Goal: Navigation & Orientation: Understand site structure

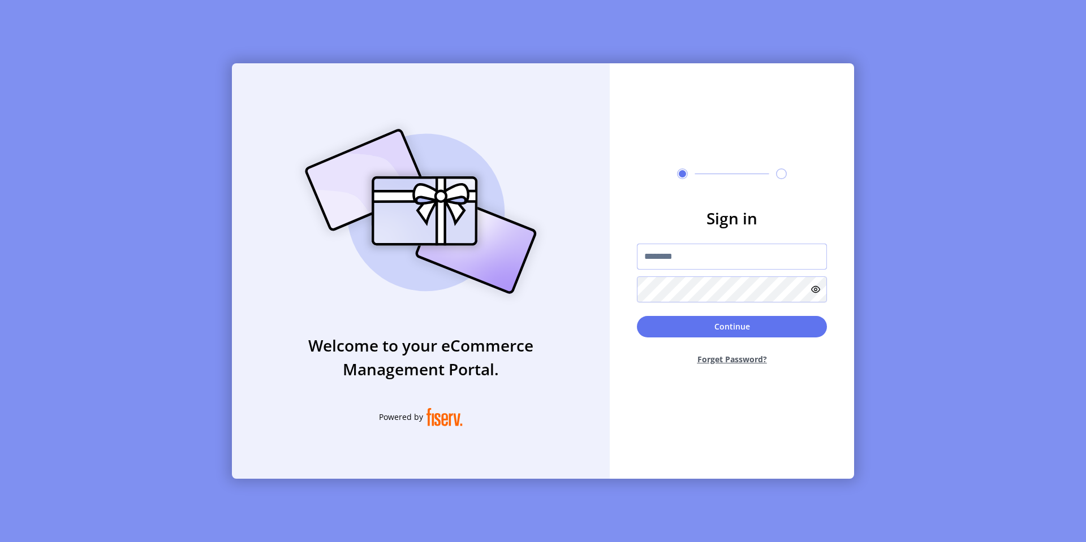
click at [661, 253] on input "text" at bounding box center [732, 257] width 190 height 26
type input "*********"
click at [717, 321] on button "Continue" at bounding box center [732, 326] width 190 height 21
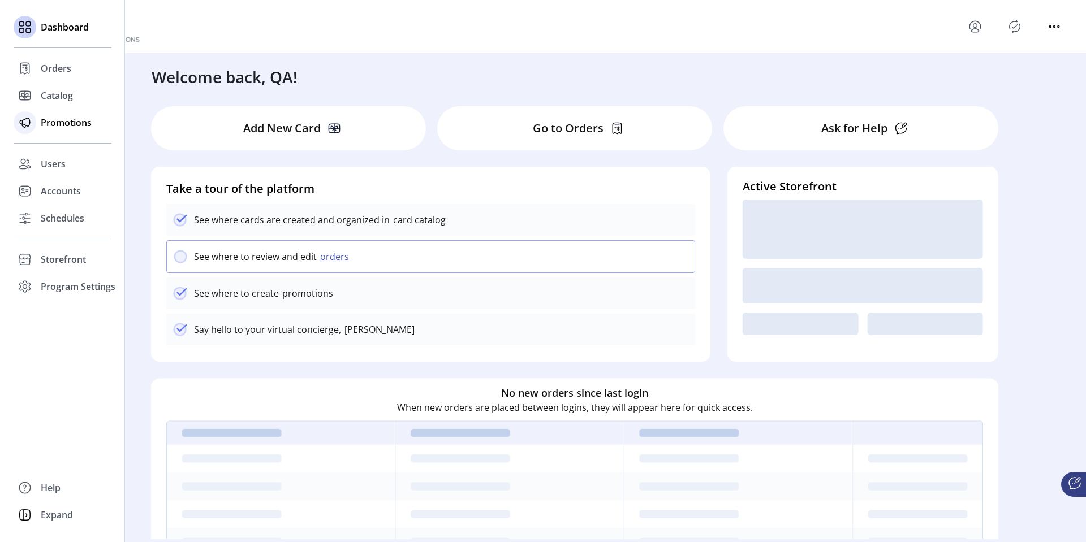
click at [57, 118] on span "Promotions" at bounding box center [66, 123] width 51 height 14
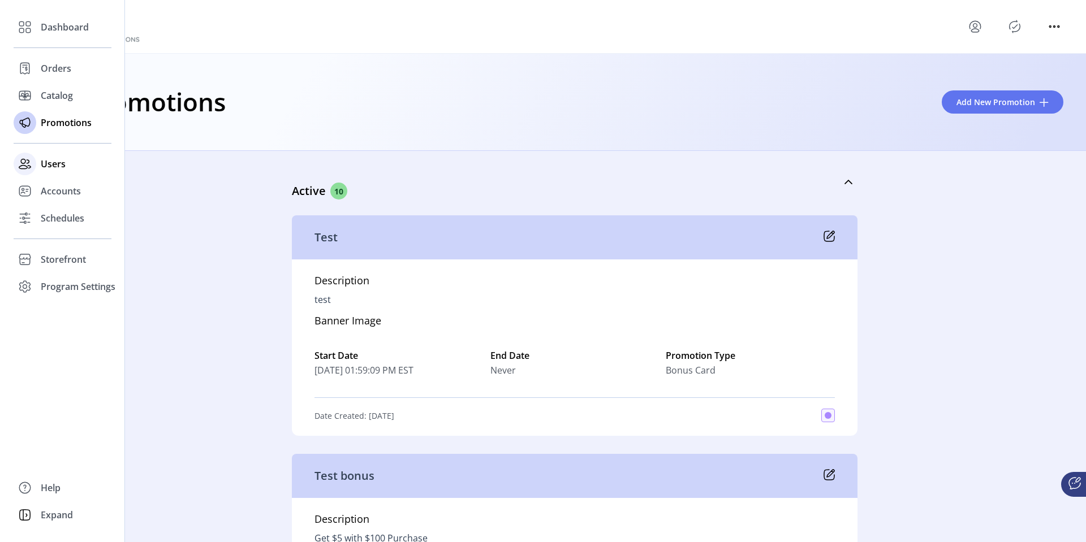
click at [36, 162] on div at bounding box center [25, 164] width 23 height 23
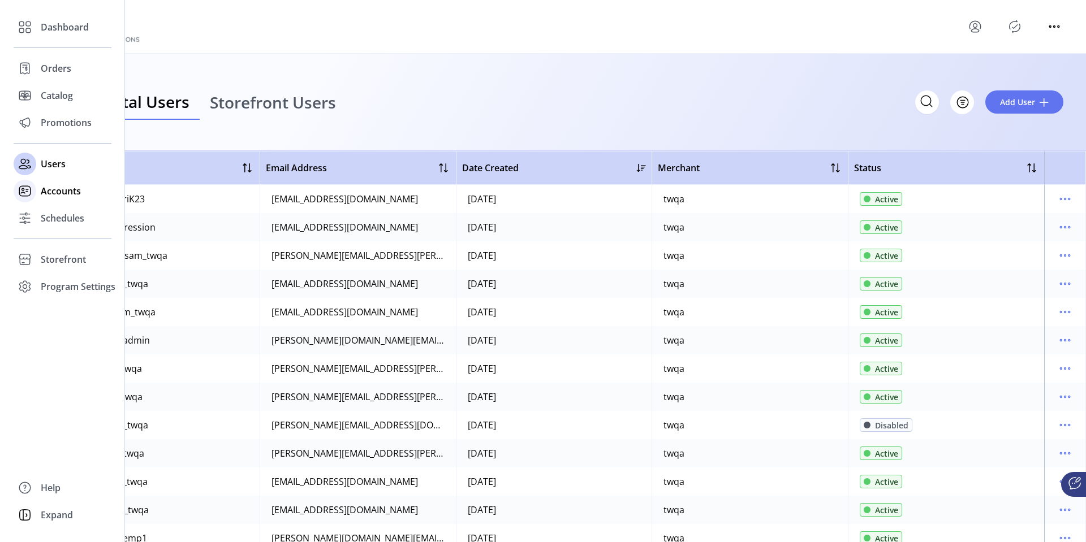
click at [42, 191] on span "Accounts" at bounding box center [61, 191] width 40 height 14
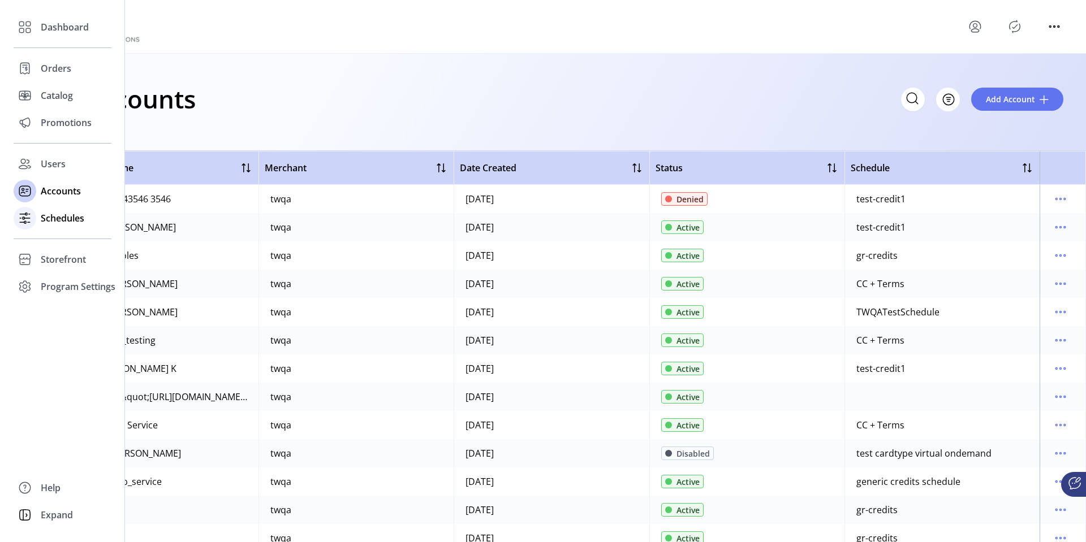
click at [44, 223] on span "Schedules" at bounding box center [63, 218] width 44 height 14
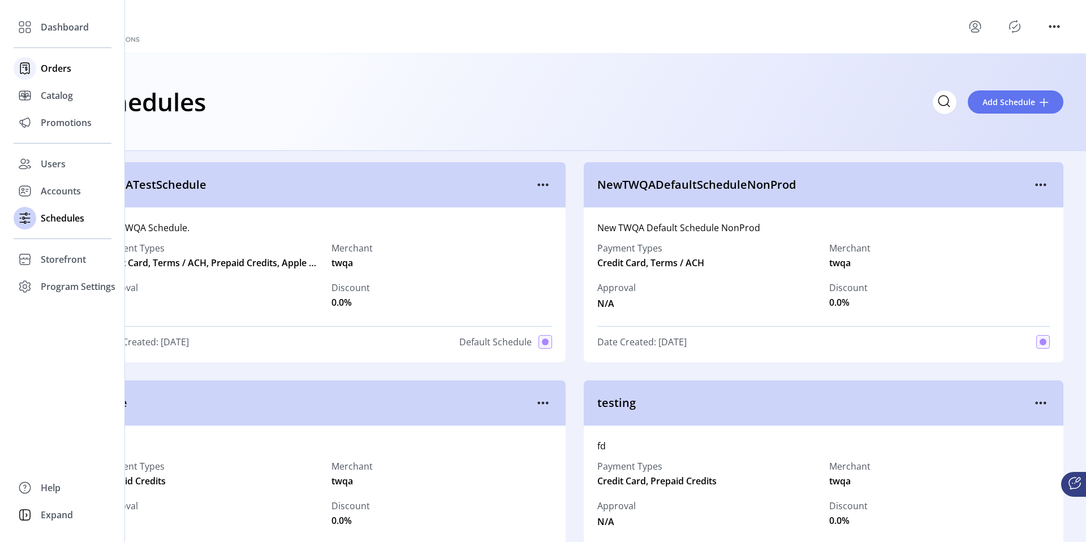
click at [58, 70] on span "Orders" at bounding box center [56, 69] width 31 height 14
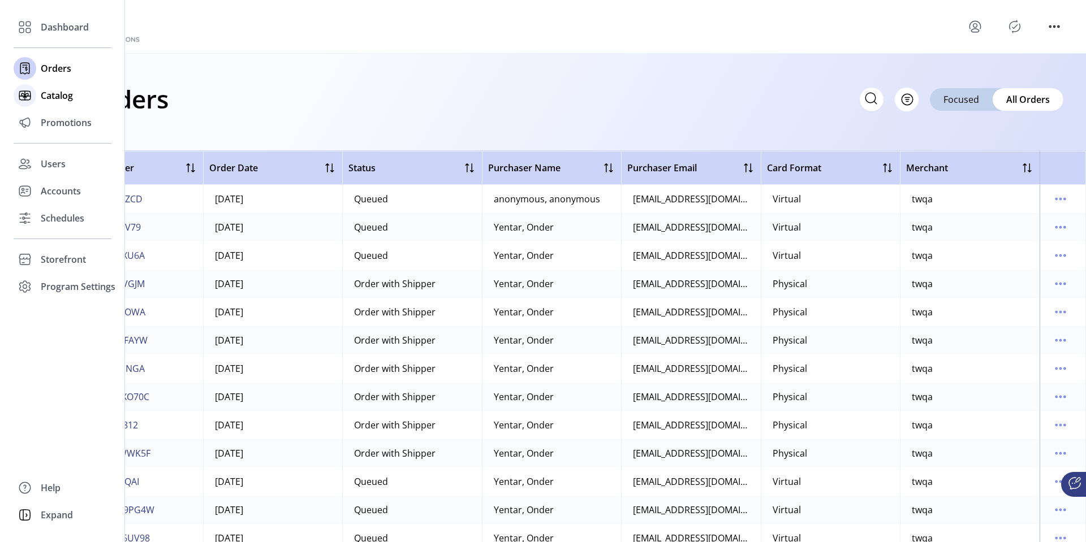
click at [60, 93] on span "Catalog" at bounding box center [57, 96] width 32 height 14
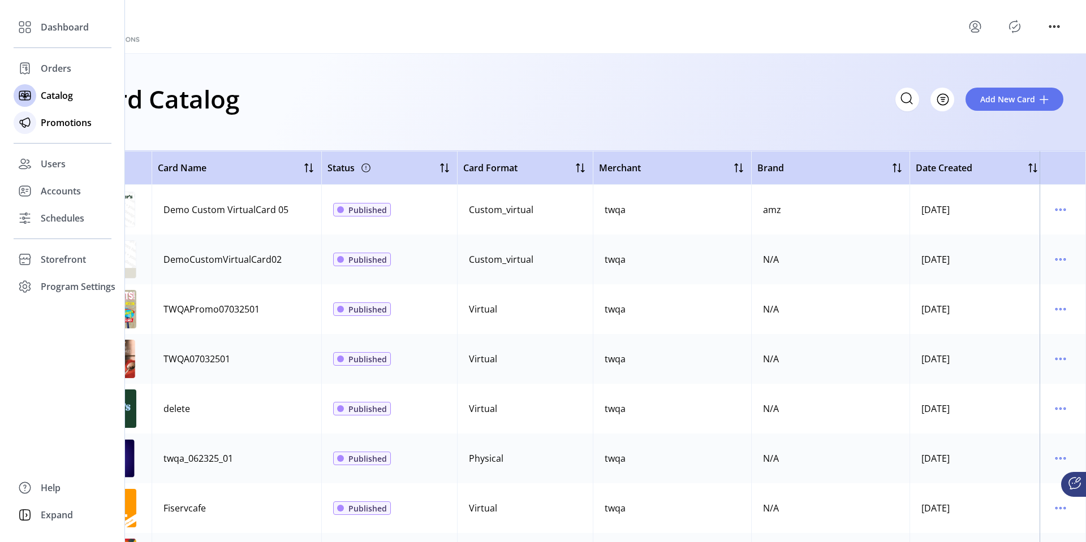
click at [32, 120] on icon at bounding box center [25, 123] width 18 height 18
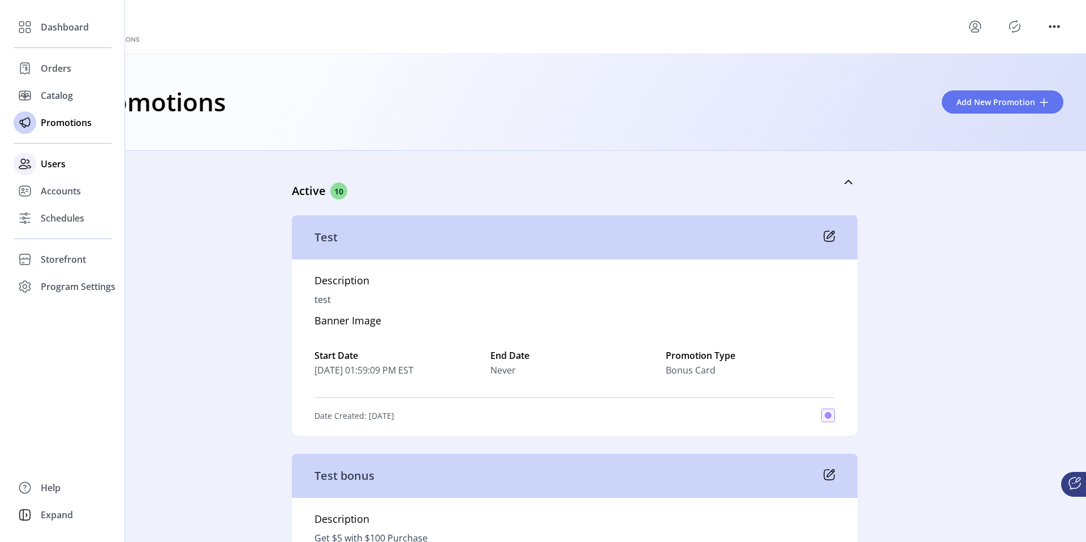
click at [24, 158] on icon at bounding box center [25, 164] width 18 height 18
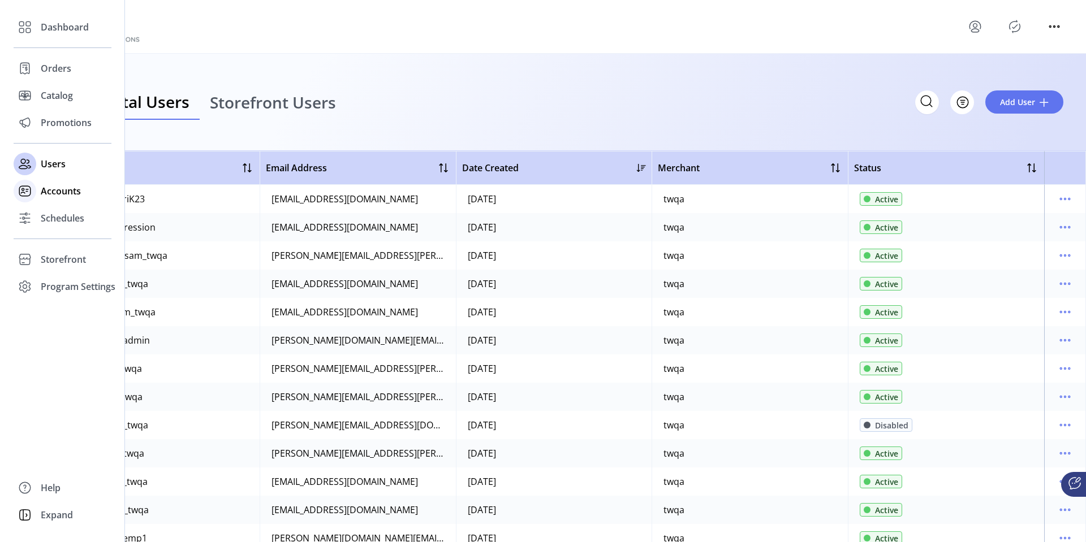
click at [27, 201] on div at bounding box center [25, 191] width 23 height 23
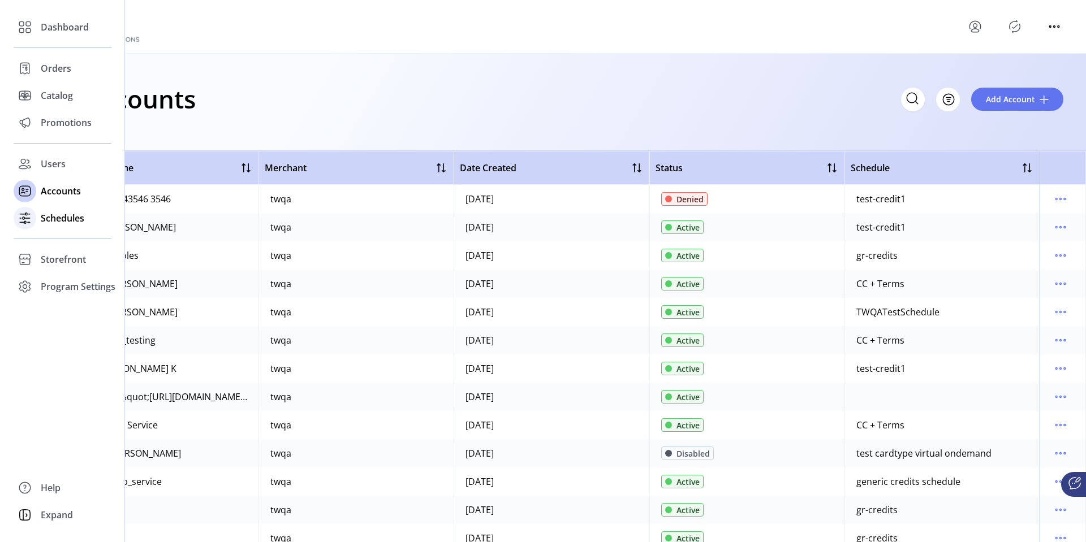
click at [37, 227] on div "Schedules" at bounding box center [63, 218] width 98 height 27
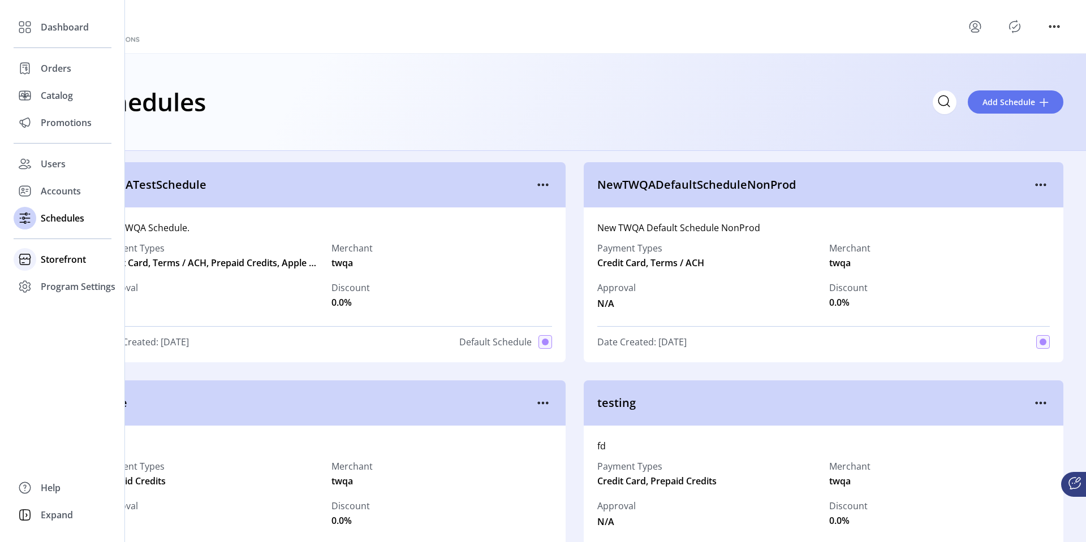
click at [39, 261] on div "Storefront" at bounding box center [63, 259] width 98 height 27
click at [52, 286] on span "Configuration" at bounding box center [70, 282] width 59 height 14
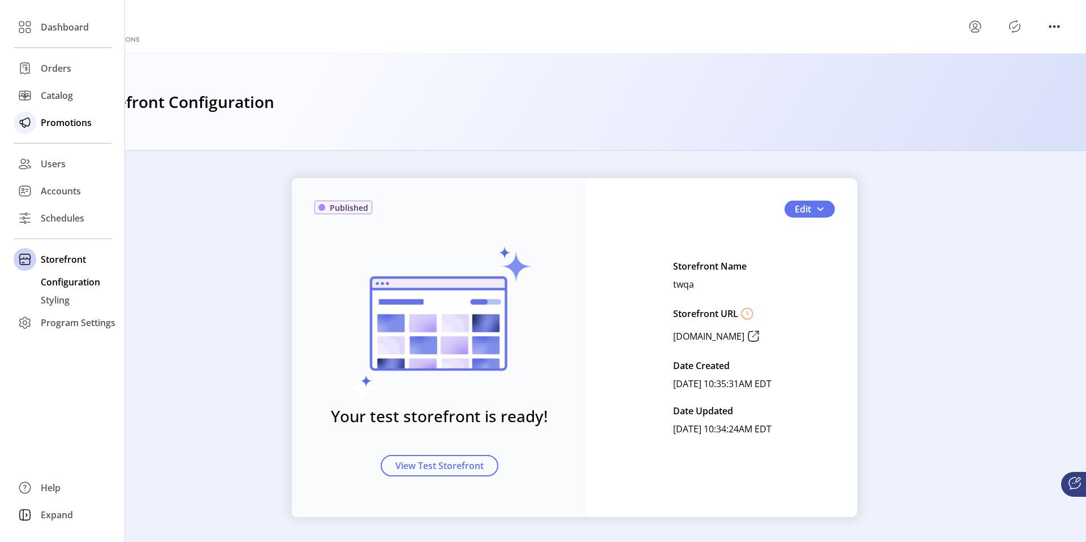
click at [47, 120] on span "Promotions" at bounding box center [66, 123] width 51 height 14
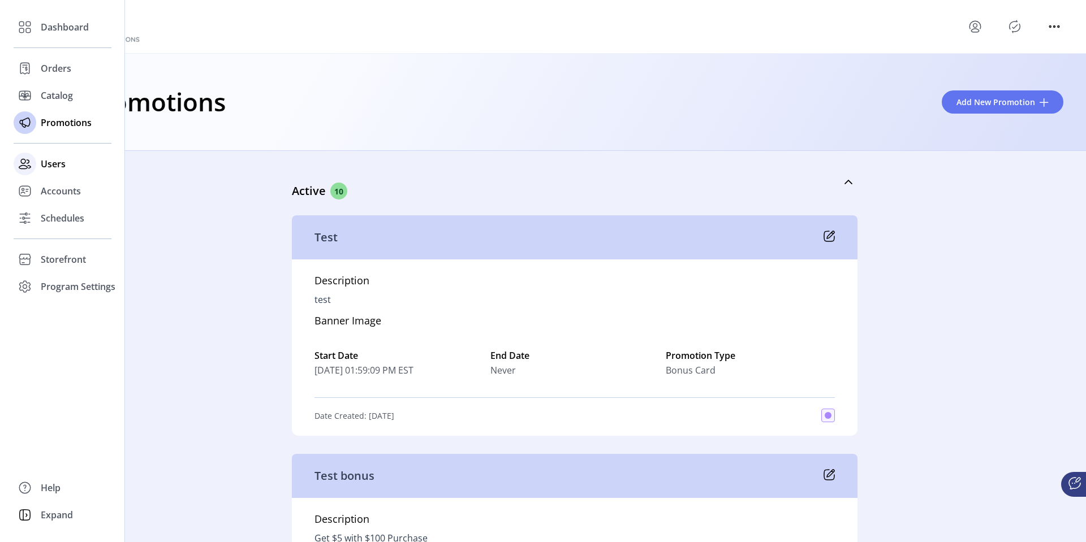
click at [46, 166] on span "Users" at bounding box center [53, 164] width 25 height 14
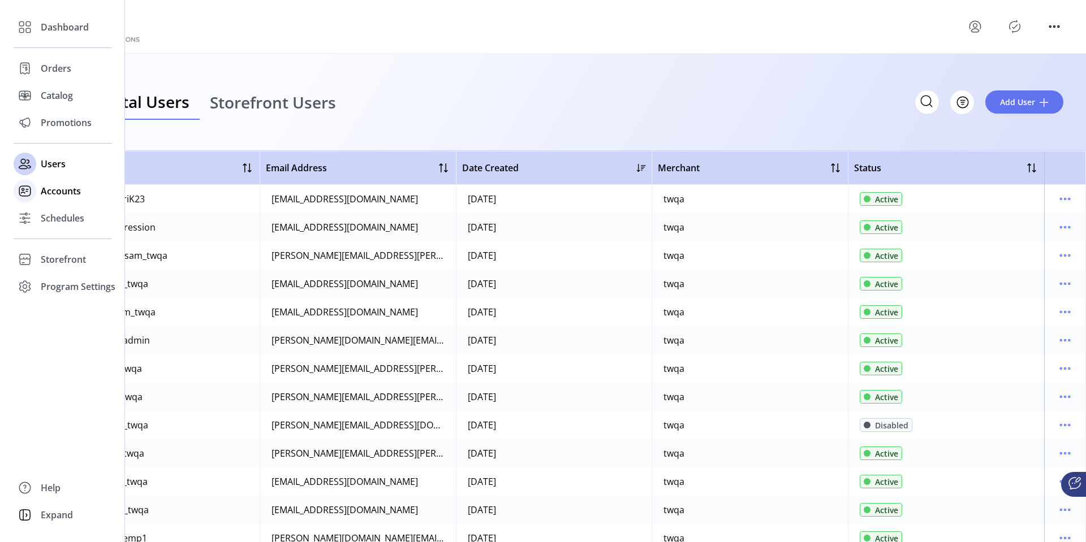
click at [48, 200] on div "Accounts" at bounding box center [63, 191] width 98 height 27
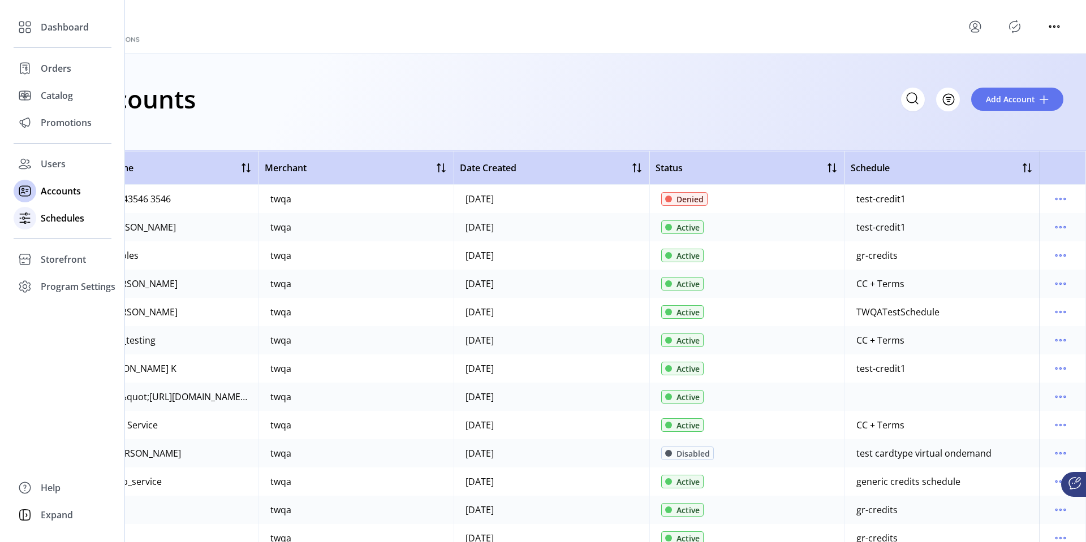
click at [49, 219] on span "Schedules" at bounding box center [63, 218] width 44 height 14
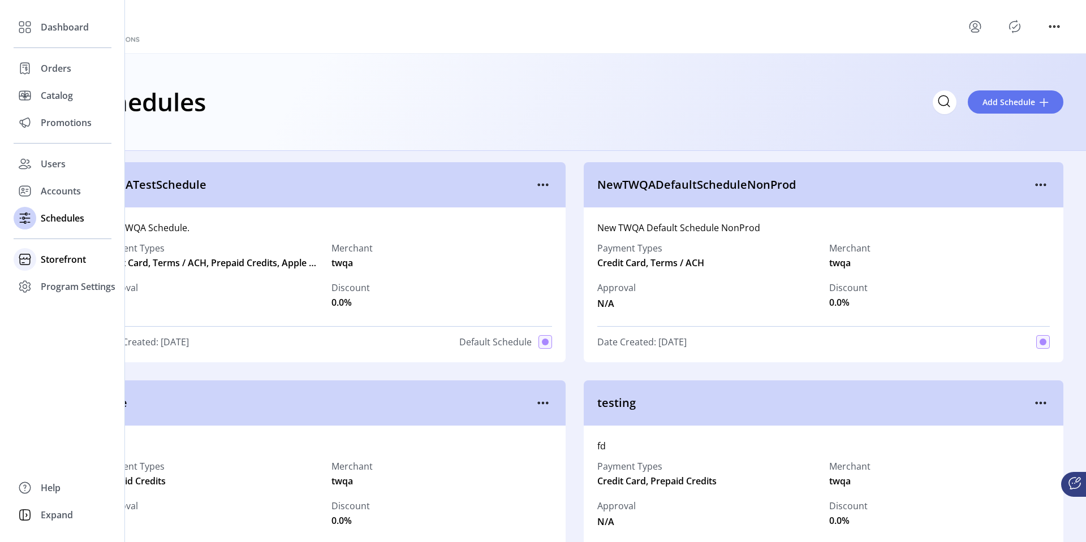
click at [27, 261] on icon at bounding box center [25, 260] width 18 height 18
click at [37, 278] on div "Configuration" at bounding box center [63, 282] width 98 height 18
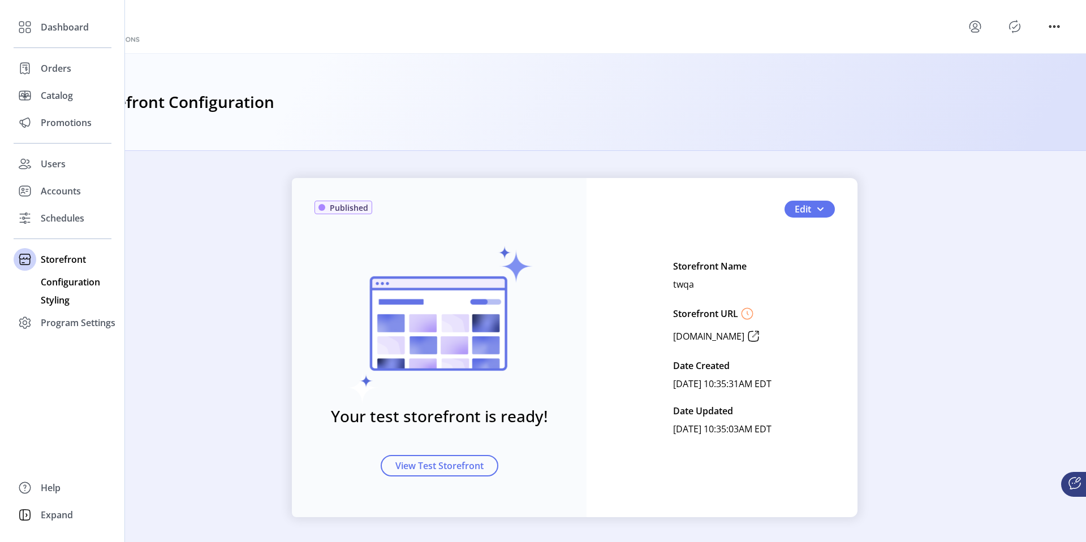
click at [64, 304] on span "Styling" at bounding box center [55, 300] width 29 height 14
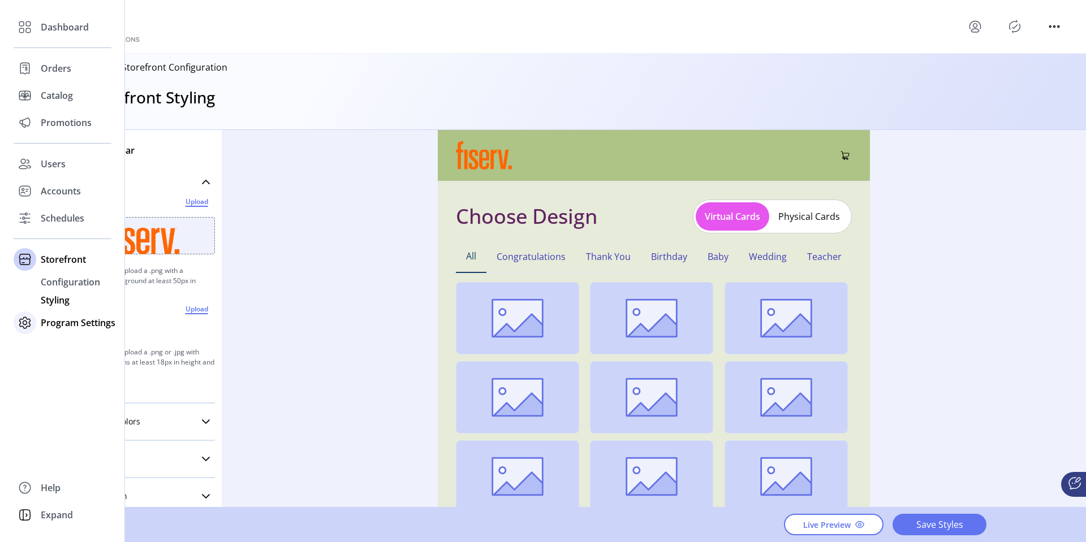
click at [68, 322] on span "Program Settings" at bounding box center [78, 323] width 75 height 14
click at [68, 312] on span "Templates" at bounding box center [63, 310] width 45 height 14
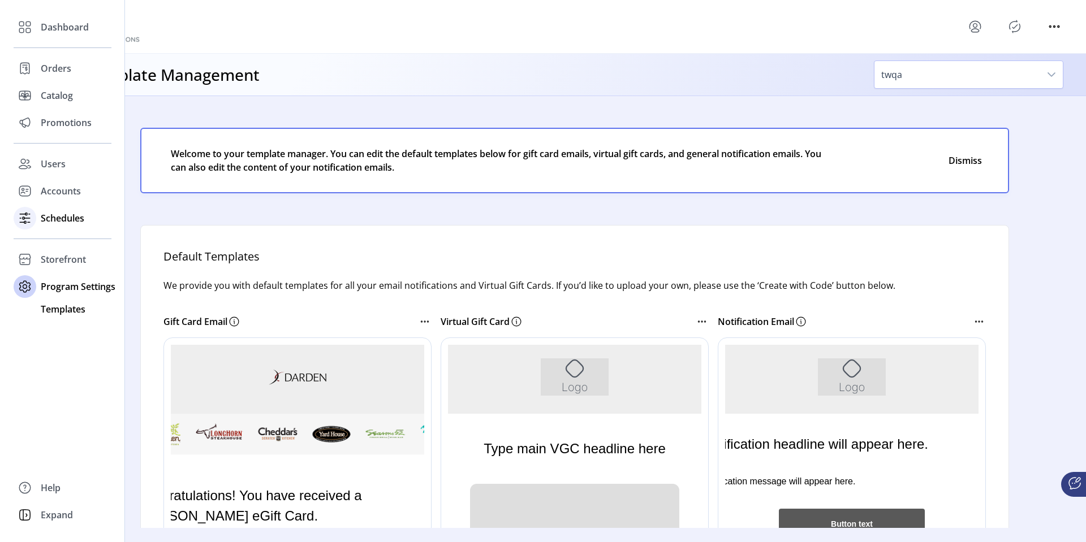
click at [63, 221] on span "Schedules" at bounding box center [63, 218] width 44 height 14
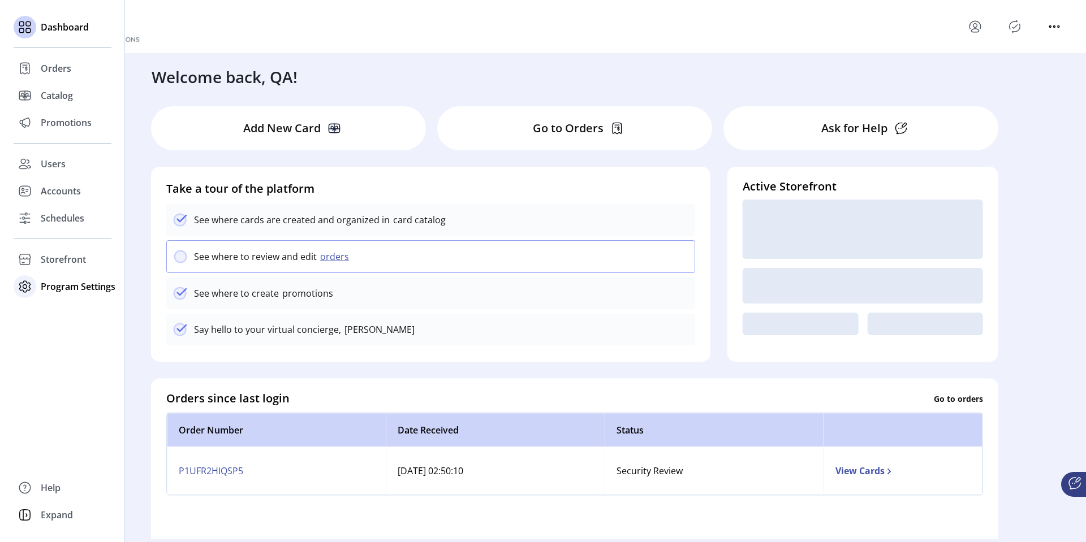
click at [50, 286] on span "Program Settings" at bounding box center [78, 287] width 75 height 14
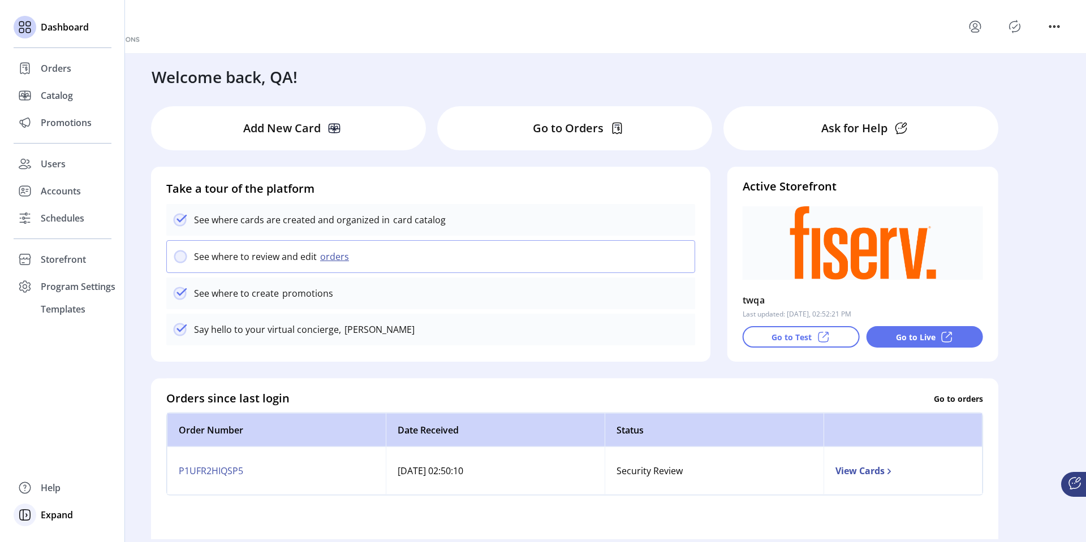
click at [36, 513] on div "Expand" at bounding box center [63, 515] width 98 height 27
